Goal: Information Seeking & Learning: Learn about a topic

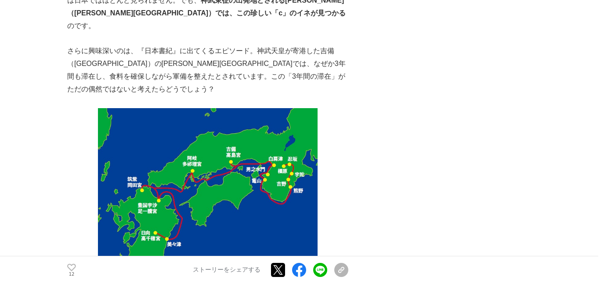
scroll to position [2041, 0]
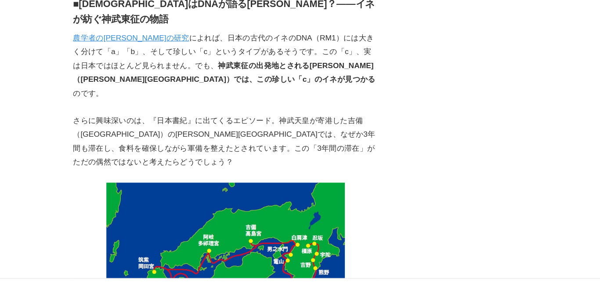
scroll to position [1976, 0]
